Goal: Check status

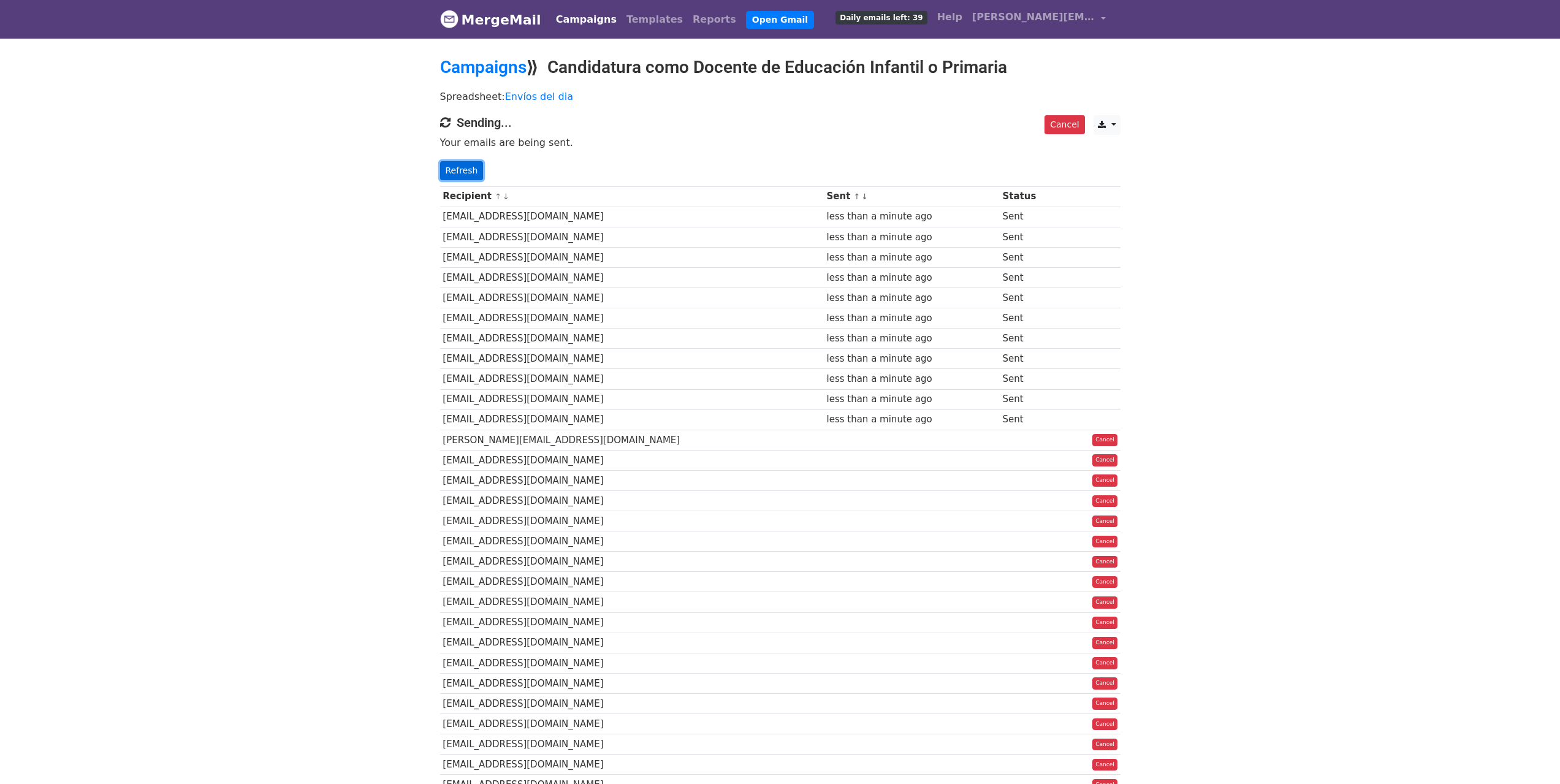
click at [469, 164] on link "Refresh" at bounding box center [461, 170] width 43 height 19
click at [469, 171] on link "Refresh" at bounding box center [461, 170] width 43 height 19
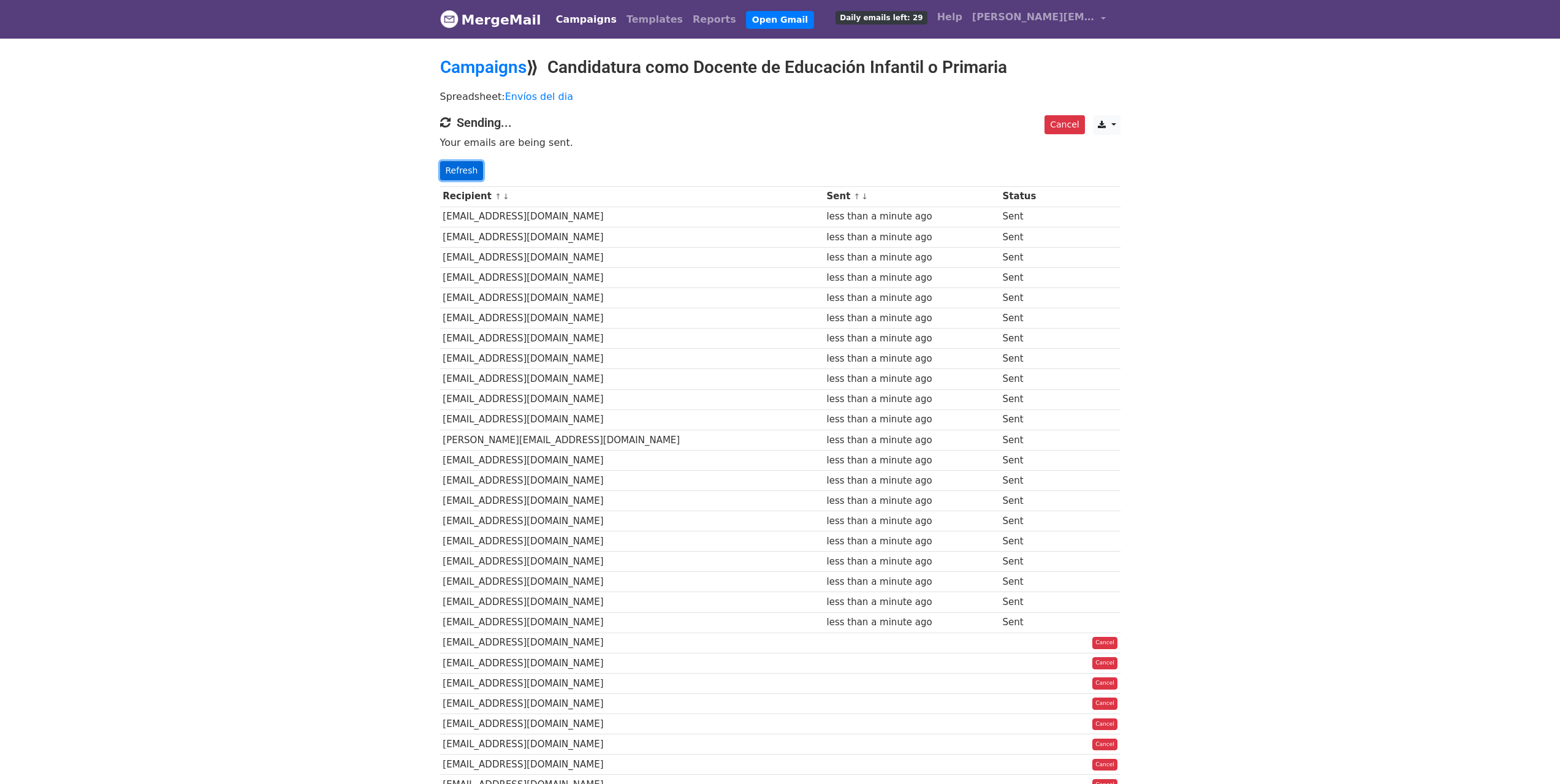
click at [463, 169] on link "Refresh" at bounding box center [461, 170] width 43 height 19
